Goal: Information Seeking & Learning: Learn about a topic

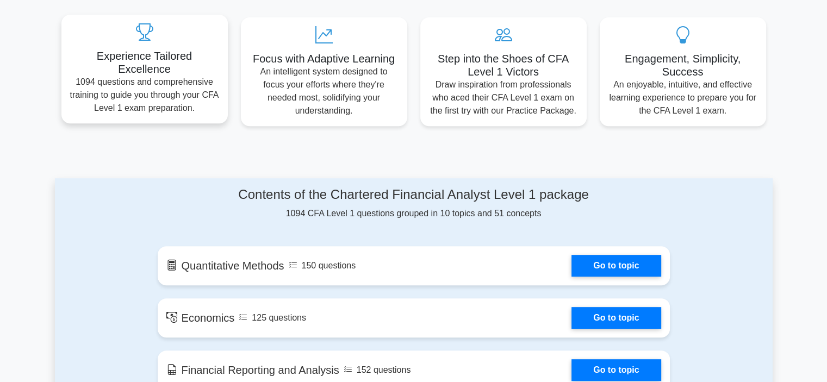
scroll to position [525, 0]
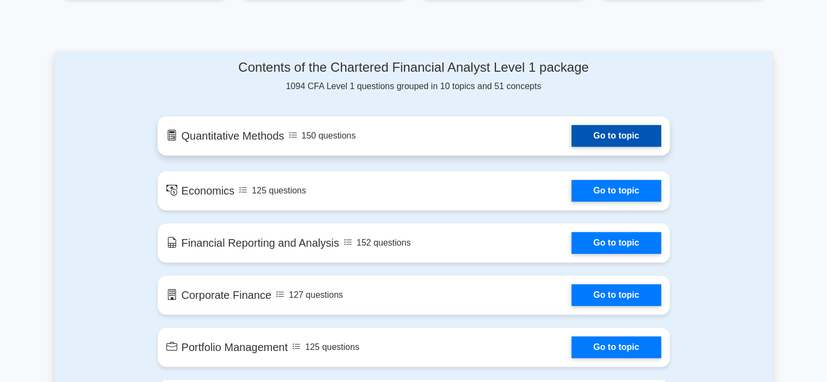
click at [600, 137] on link "Go to topic" at bounding box center [616, 136] width 89 height 22
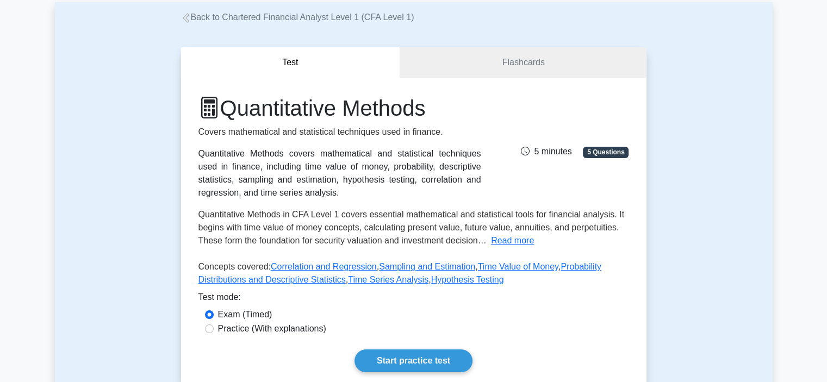
scroll to position [272, 0]
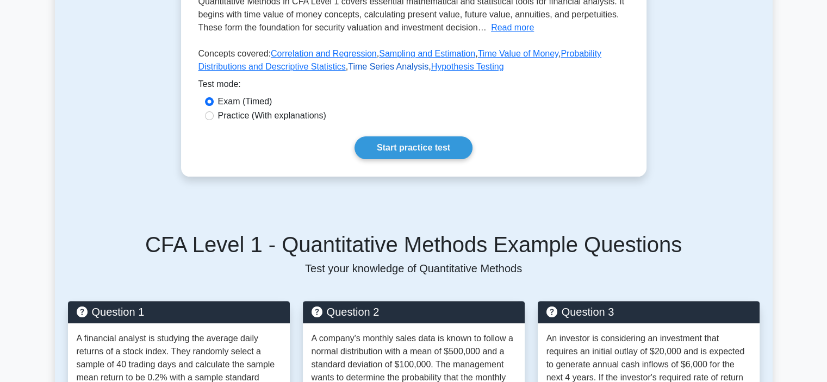
click at [387, 69] on link "Time Series Analysis" at bounding box center [388, 66] width 80 height 9
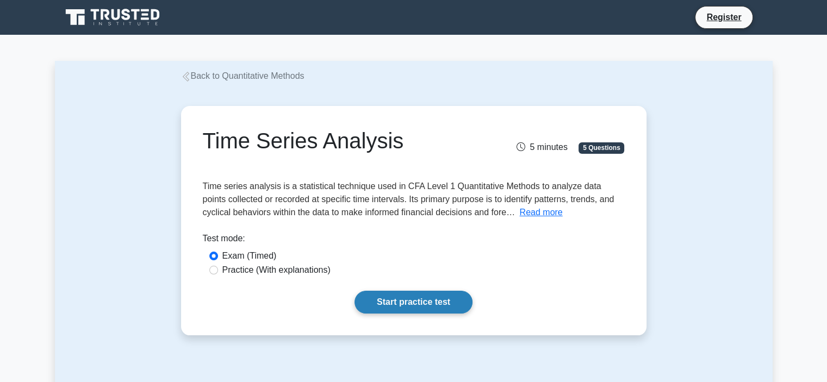
click at [371, 304] on link "Start practice test" at bounding box center [414, 302] width 118 height 23
